Goal: Task Accomplishment & Management: Use online tool/utility

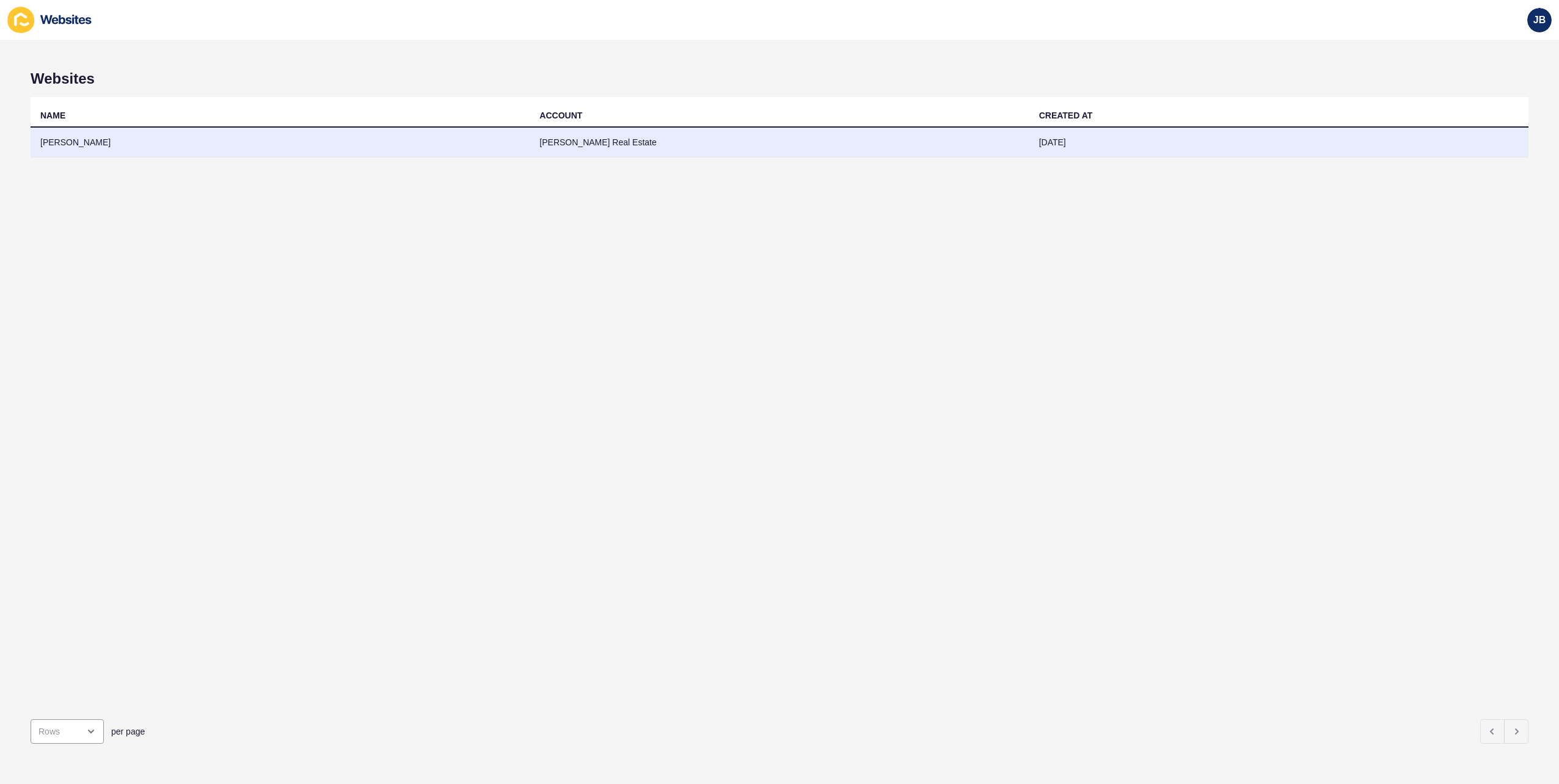
click at [76, 135] on td "[PERSON_NAME]" at bounding box center [279, 143] width 499 height 30
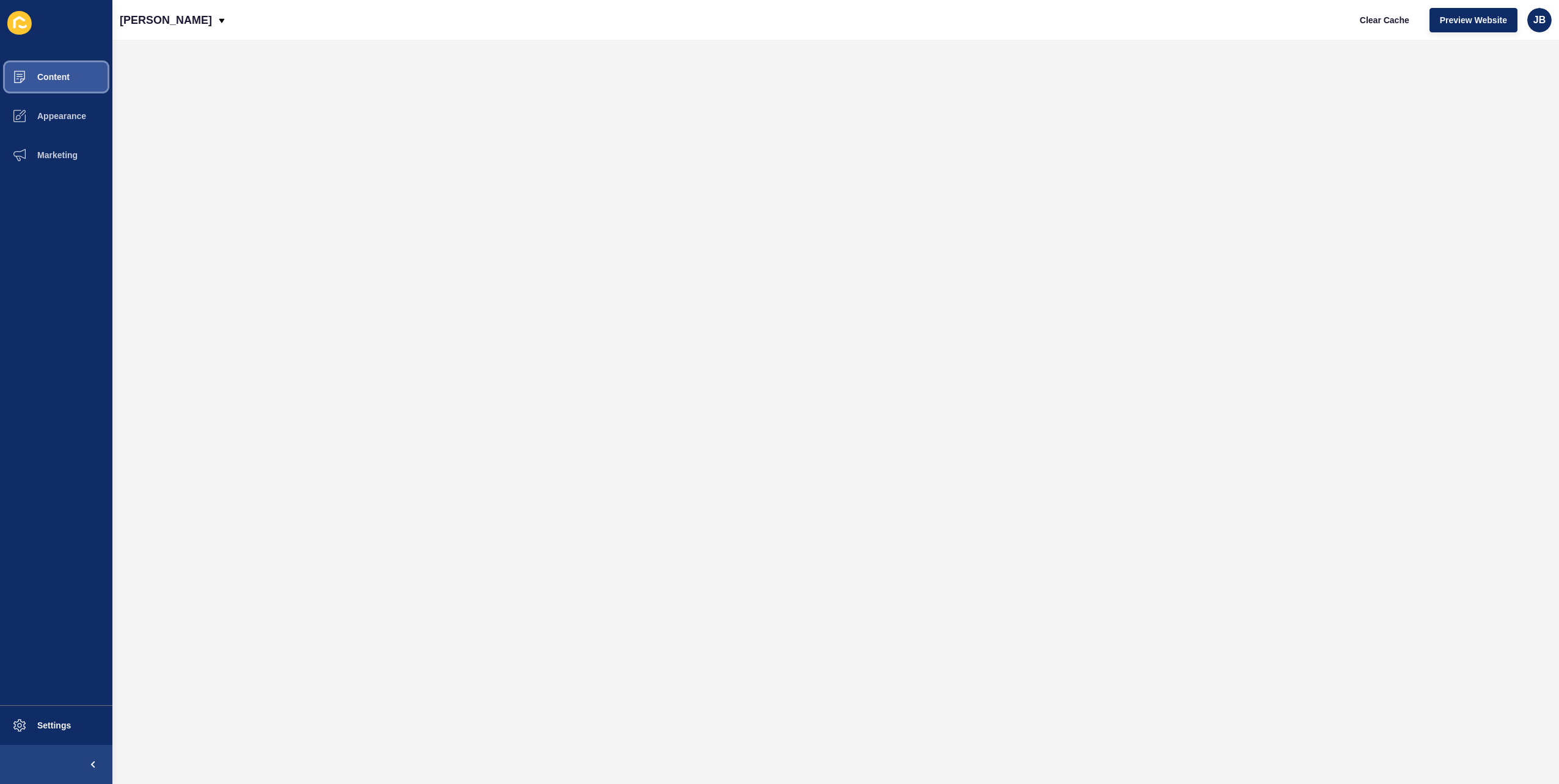
click at [62, 75] on span "Content" at bounding box center [34, 77] width 72 height 10
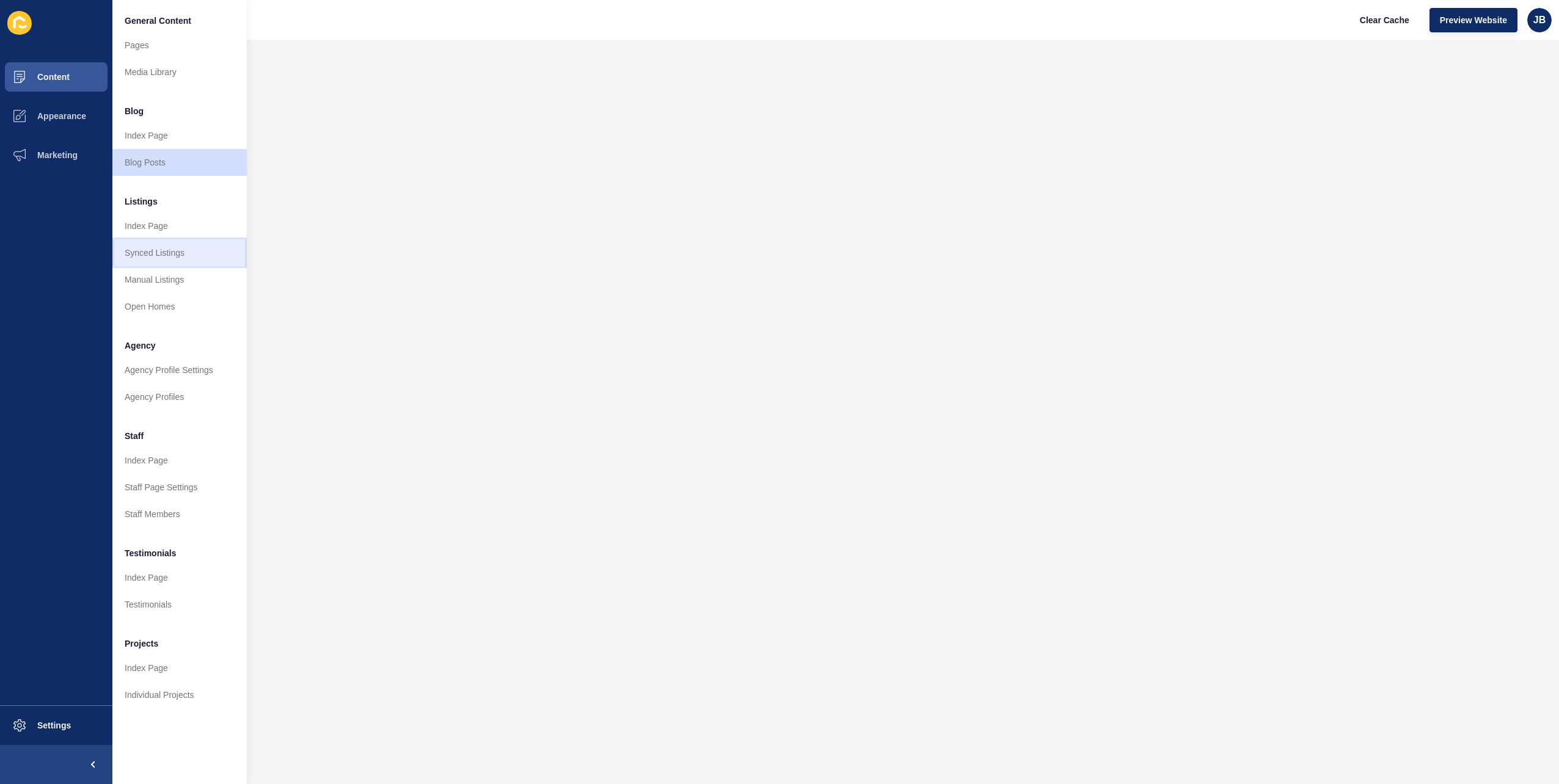
click at [160, 256] on link "Synced Listings" at bounding box center [179, 252] width 134 height 27
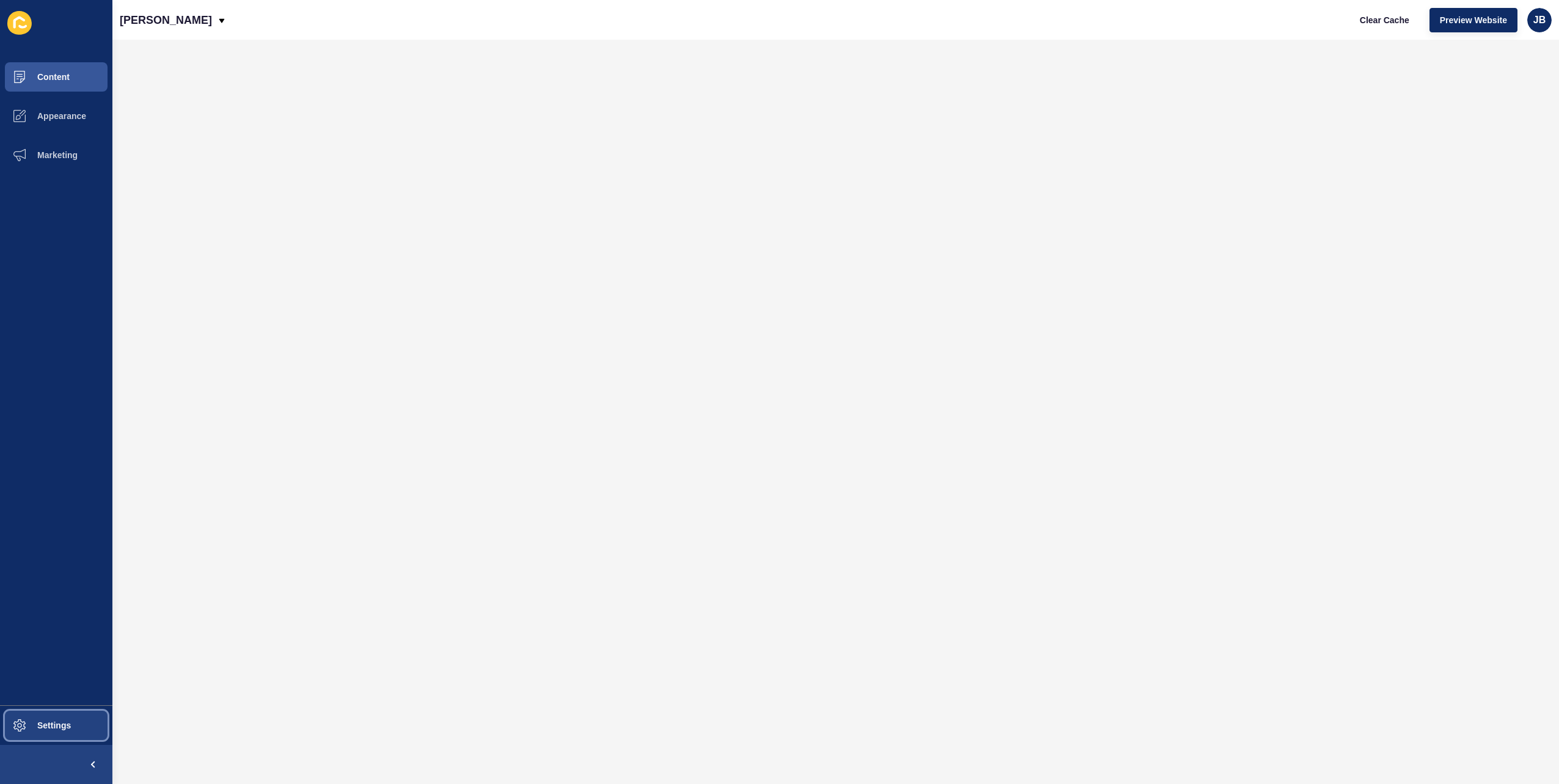
click at [50, 731] on button "Settings" at bounding box center [56, 725] width 113 height 39
click at [51, 713] on button "Settings" at bounding box center [56, 725] width 113 height 39
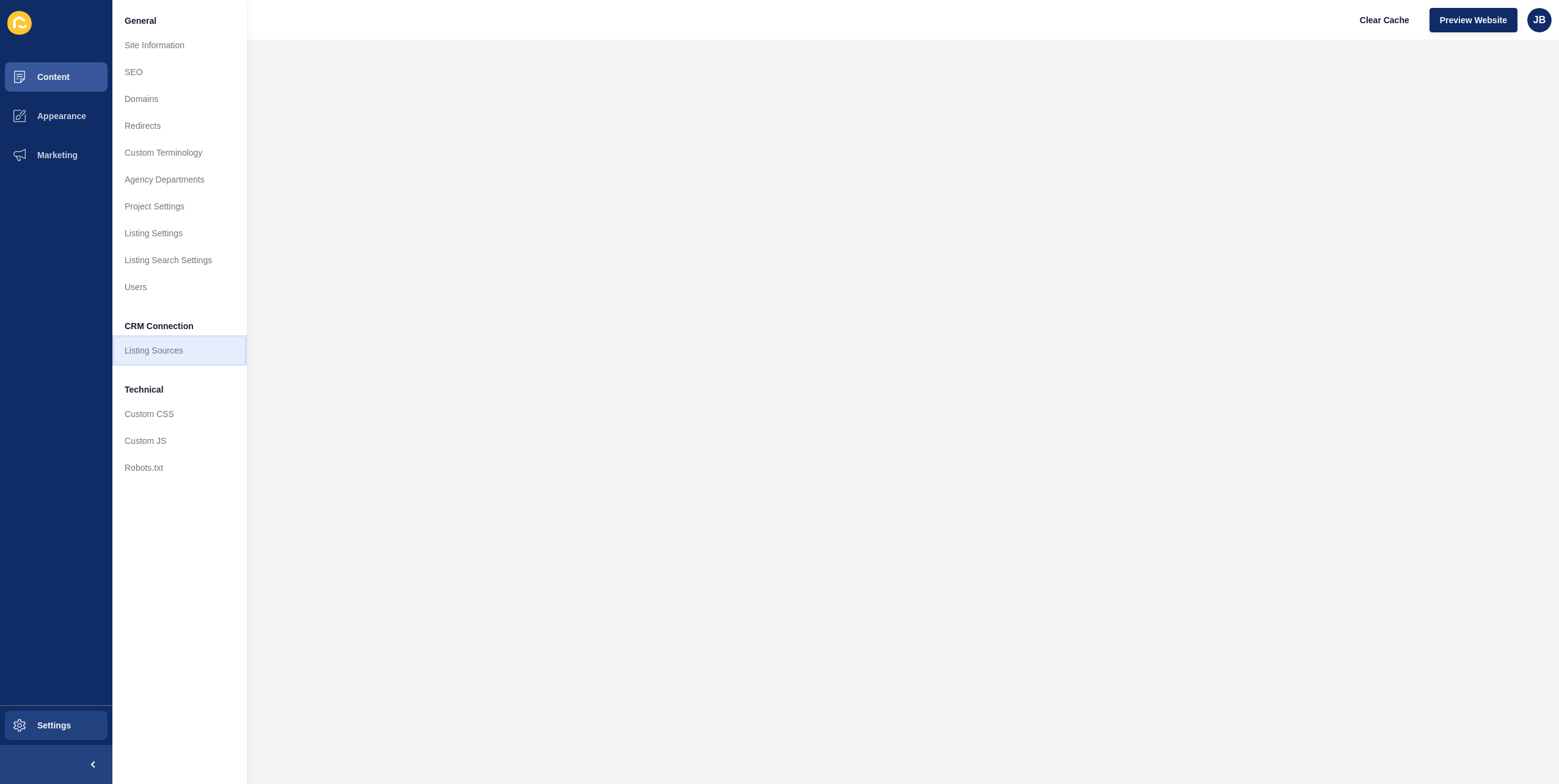
click at [169, 353] on link "Listing Sources" at bounding box center [179, 350] width 134 height 27
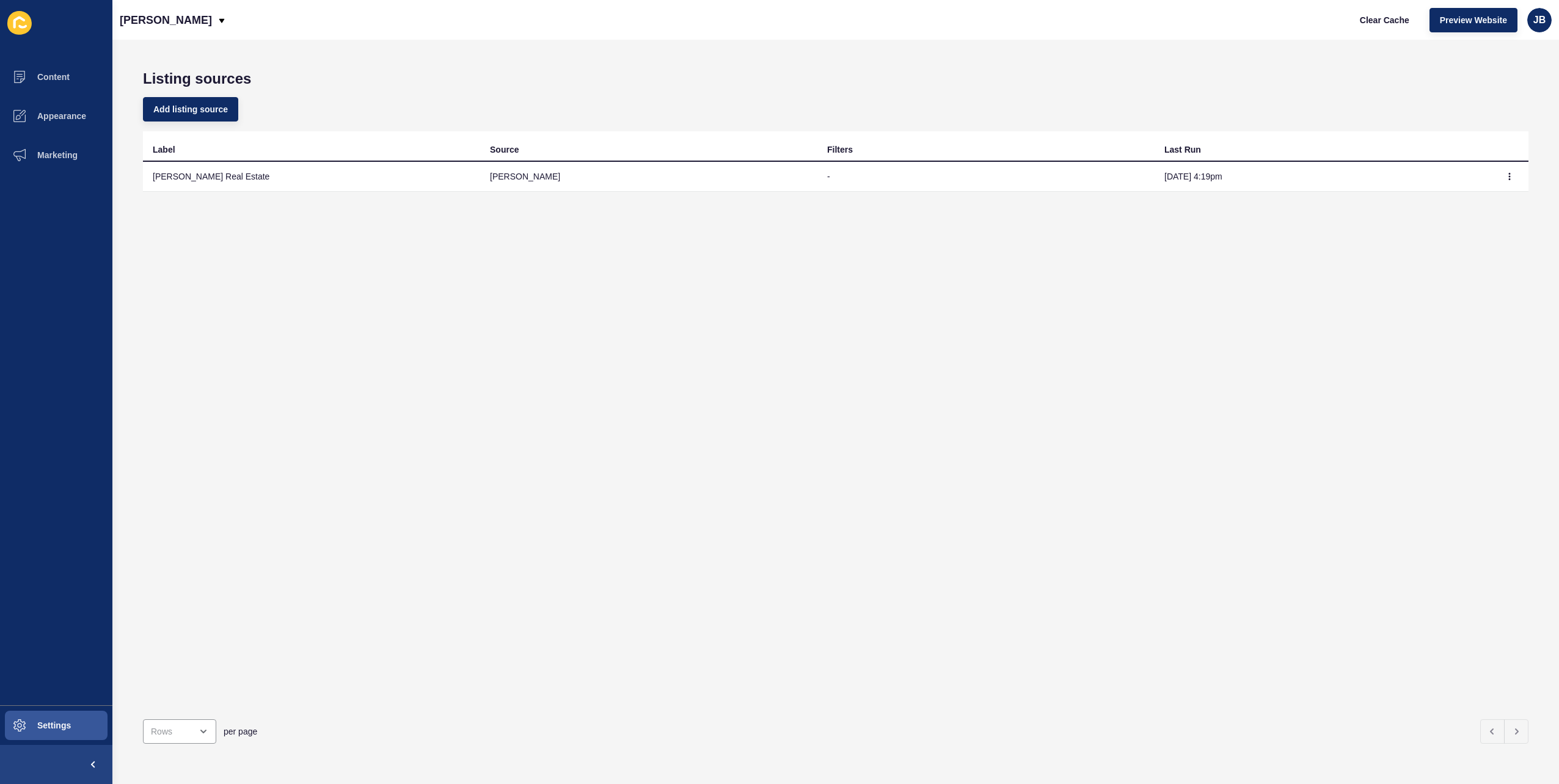
drag, startPoint x: 220, startPoint y: 180, endPoint x: 391, endPoint y: 180, distance: 171.0
click at [220, 180] on td "[PERSON_NAME] Real Estate" at bounding box center [311, 177] width 337 height 30
click at [1506, 176] on icon "button" at bounding box center [1510, 177] width 7 height 7
drag, startPoint x: 1463, startPoint y: 201, endPoint x: 1084, endPoint y: 255, distance: 382.8
click at [1066, 272] on body "Content Appearance Marketing Settings Fitzpatricks Clear Cache Preview Website …" at bounding box center [780, 392] width 1559 height 784
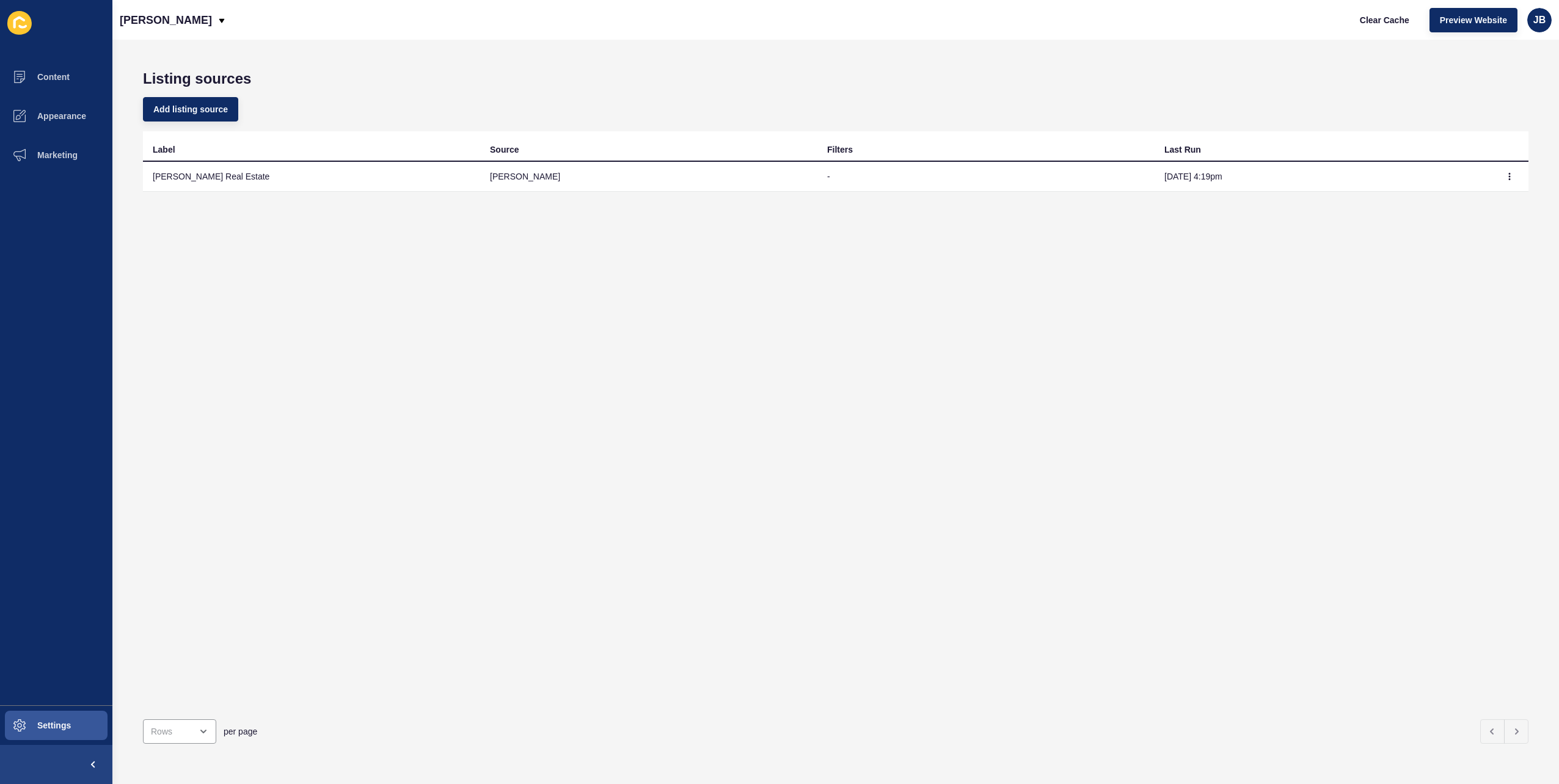
click at [1111, 244] on div "Label Source Filters Last Run Fitzpatrick's Real Estate rex - Sep 22, 4:19pm" at bounding box center [835, 420] width 1385 height 578
drag, startPoint x: 1155, startPoint y: 178, endPoint x: 1237, endPoint y: 186, distance: 82.4
click at [1237, 186] on td "[DATE] 4:19pm" at bounding box center [1323, 177] width 337 height 30
click at [1147, 230] on div "Label Source Filters Last Run Fitzpatrick's Real Estate rex - Sep 22, 4:19pm" at bounding box center [835, 420] width 1385 height 578
click at [1500, 177] on button "button" at bounding box center [1510, 177] width 19 height 17
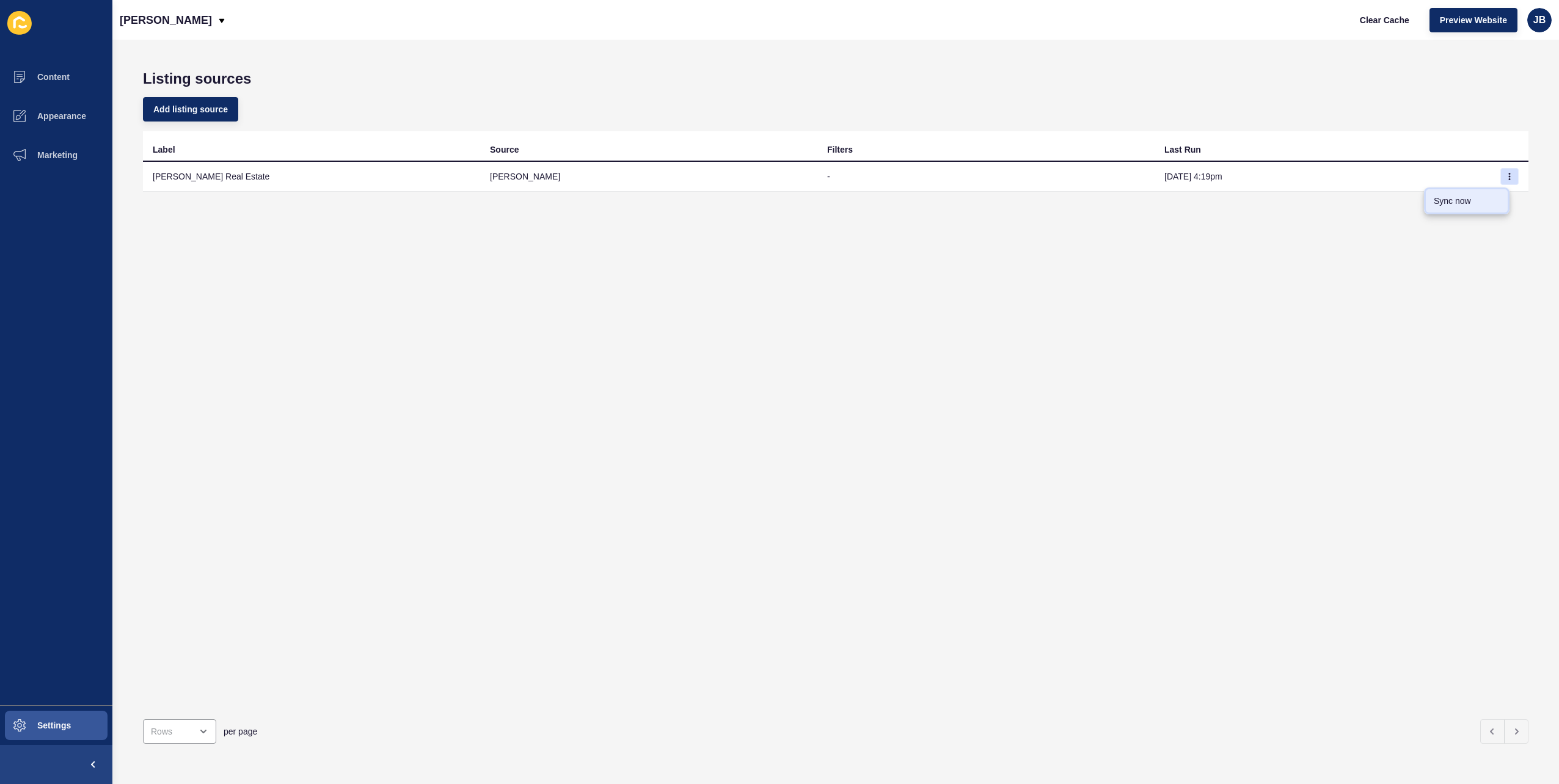
click at [1448, 200] on link "Sync now" at bounding box center [1466, 200] width 85 height 27
click at [1504, 176] on button "button" at bounding box center [1510, 177] width 19 height 17
click at [1468, 199] on link "Sync now" at bounding box center [1466, 200] width 85 height 27
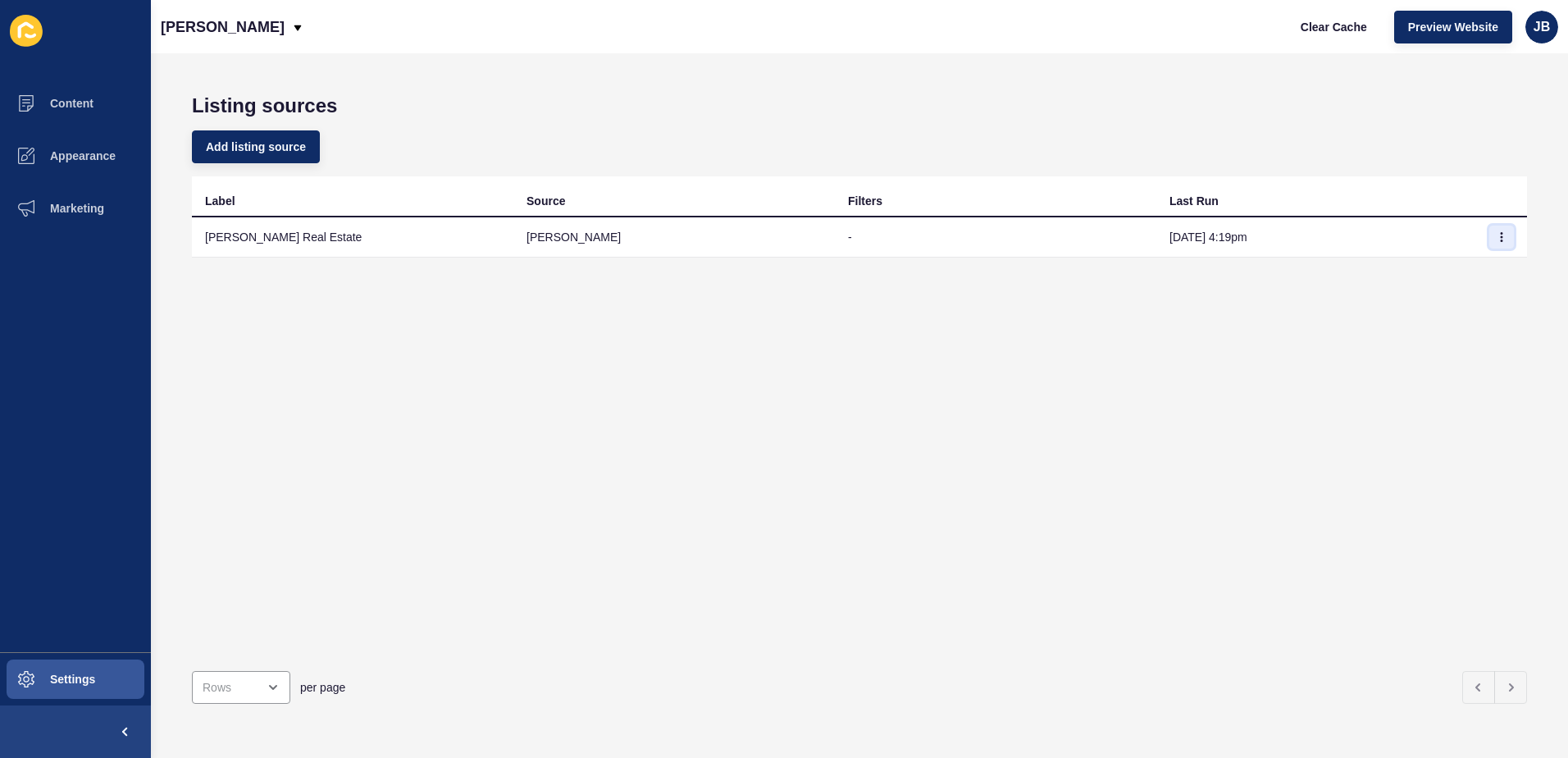
click at [1497, 237] on icon "button" at bounding box center [1502, 237] width 10 height 10
click at [1429, 267] on link "Sync now" at bounding box center [1444, 269] width 115 height 36
click at [1167, 287] on div "Label Source Filters Last Run Fitzpatrick's Real Estate rex - Sep 22, 4:19pm" at bounding box center [859, 417] width 1336 height 482
click at [1494, 237] on button "button" at bounding box center [1502, 237] width 25 height 23
click at [1463, 268] on link "Sync now" at bounding box center [1444, 269] width 115 height 36
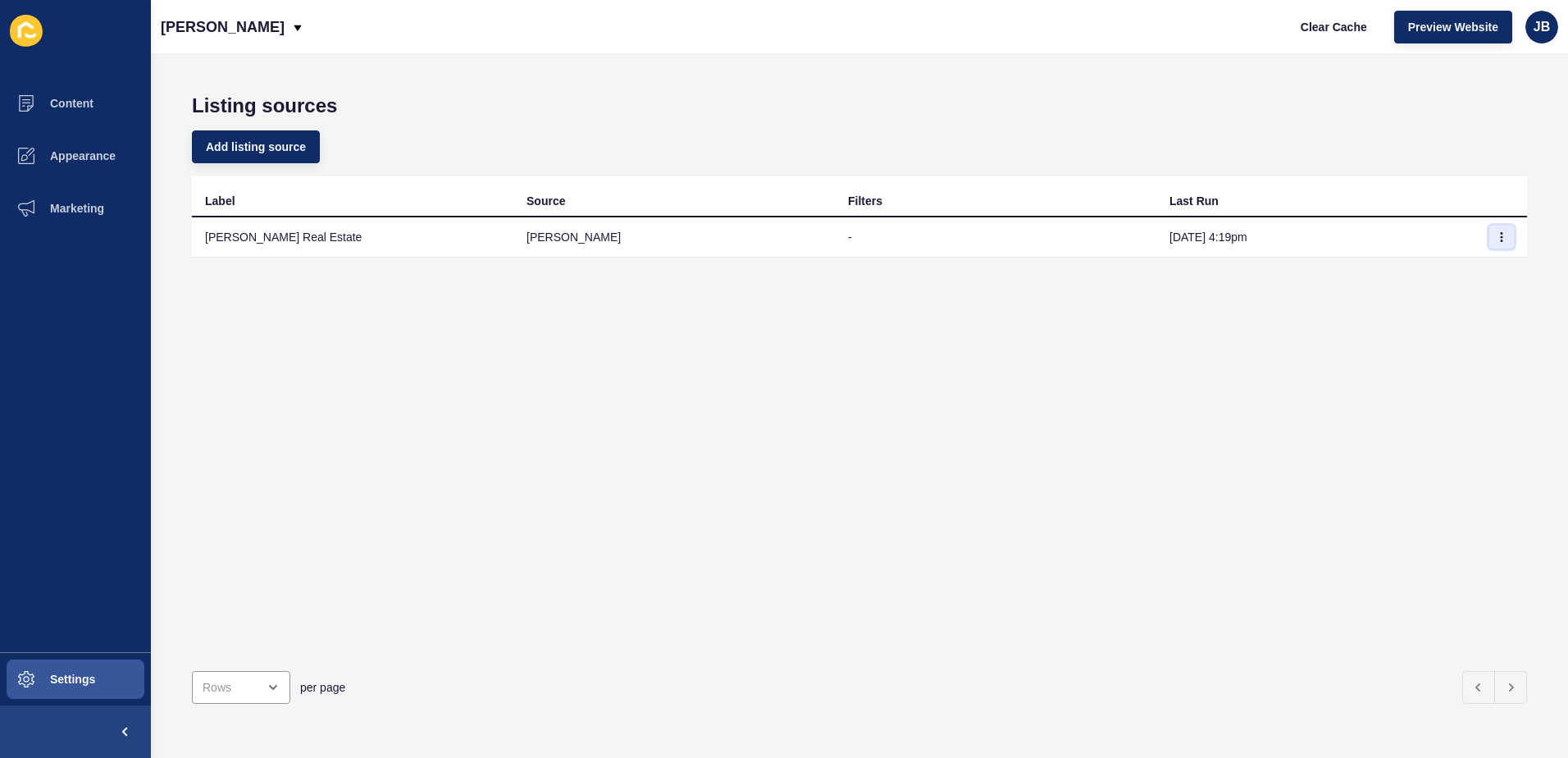
click at [1489, 230] on button "button" at bounding box center [1502, 237] width 25 height 23
click at [1448, 278] on link "Sync now" at bounding box center [1444, 269] width 115 height 36
